Goal: Task Accomplishment & Management: Manage account settings

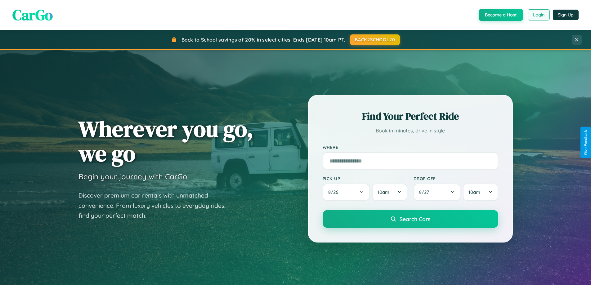
click at [538, 15] on button "Login" at bounding box center [539, 14] width 22 height 11
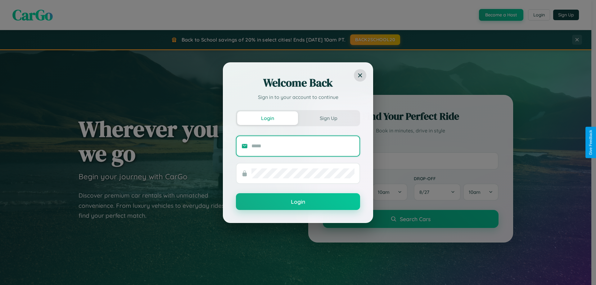
click at [303, 146] on input "text" at bounding box center [302, 146] width 103 height 10
type input "**********"
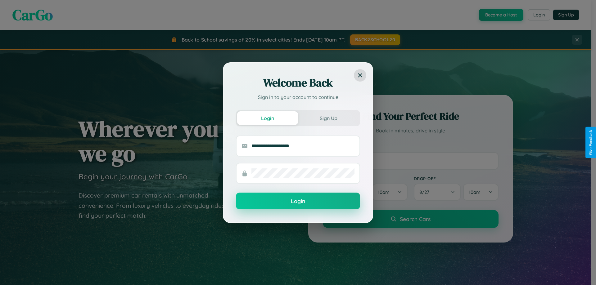
click at [298, 201] on button "Login" at bounding box center [298, 201] width 124 height 17
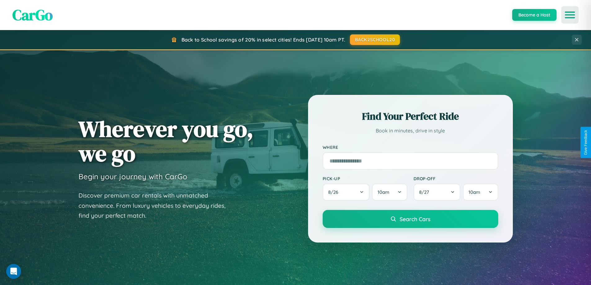
click at [570, 15] on icon "Open menu" at bounding box center [570, 15] width 9 height 6
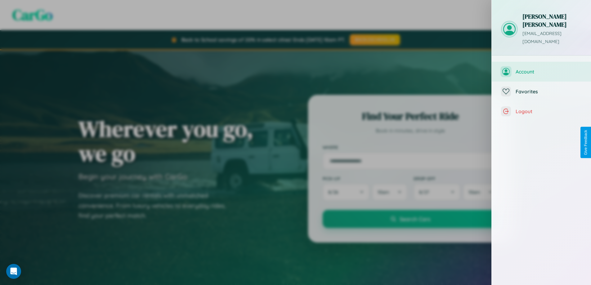
click at [542, 69] on span "Account" at bounding box center [549, 72] width 66 height 6
